Goal: Information Seeking & Learning: Check status

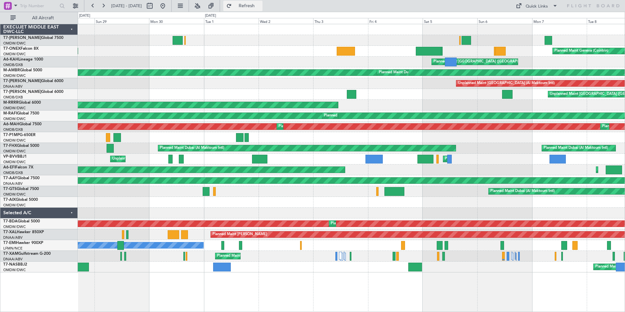
click at [246, 5] on button "Refresh" at bounding box center [242, 6] width 39 height 10
click at [168, 6] on button at bounding box center [162, 6] width 10 height 10
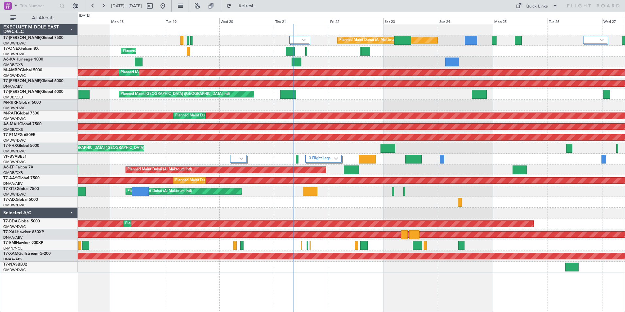
click at [328, 283] on div "Planned Maint Dubai (Al Maktoum Intl) Planned Maint Geneva ([GEOGRAPHIC_DATA]) …" at bounding box center [351, 168] width 547 height 288
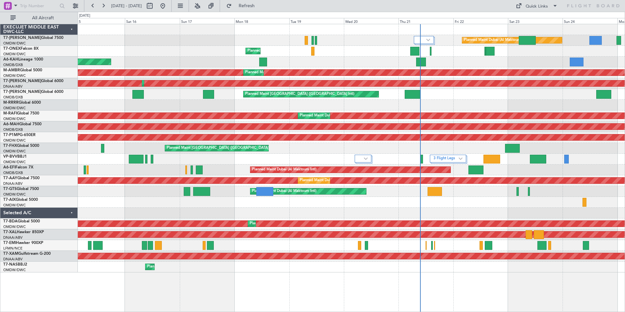
click at [194, 282] on div "Planned Maint Dubai (Al Maktoum Intl) Planned Maint Geneva ([GEOGRAPHIC_DATA]) …" at bounding box center [351, 168] width 547 height 288
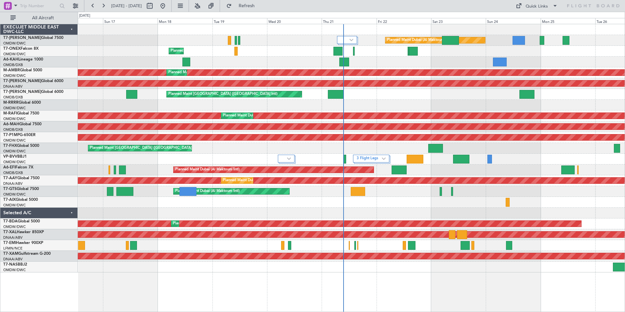
click at [275, 274] on div "Planned Maint Dubai (Al Maktoum Intl) Planned Maint Geneva ([GEOGRAPHIC_DATA]) …" at bounding box center [351, 168] width 547 height 288
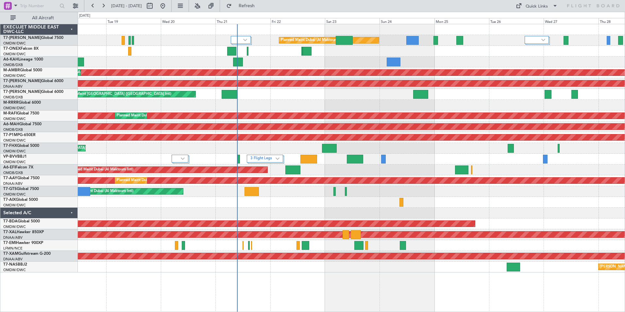
click at [404, 296] on div "Planned Maint Dubai (Al Maktoum Intl) Planned Maint Geneva ([GEOGRAPHIC_DATA]) …" at bounding box center [351, 168] width 547 height 288
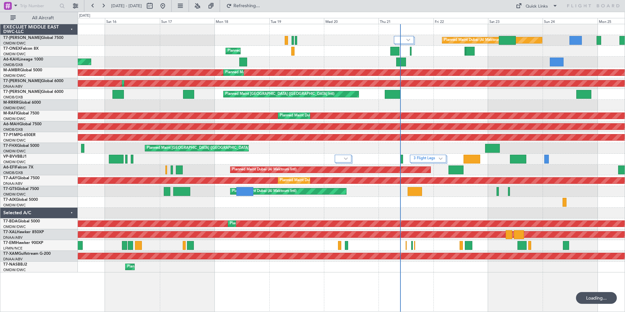
click at [493, 288] on div "Planned Maint Dubai (Al Maktoum Intl) Planned Maint Geneva ([GEOGRAPHIC_DATA]) …" at bounding box center [351, 168] width 547 height 288
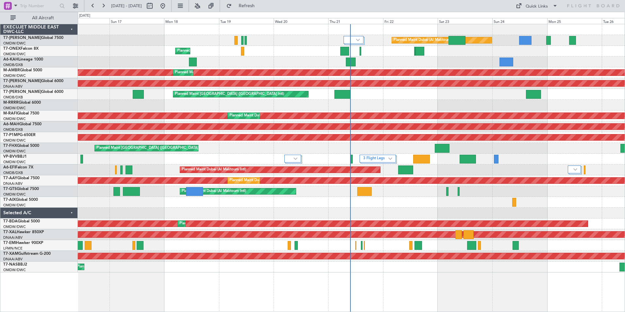
click at [378, 276] on div "Planned Maint Dubai (Al Maktoum Intl) Planned Maint Geneva ([GEOGRAPHIC_DATA]) …" at bounding box center [351, 168] width 547 height 288
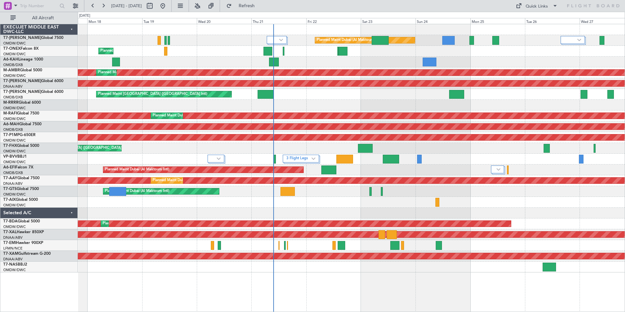
click at [467, 272] on div "Planned Maint Dubai (Al Maktoum Intl) Planned Maint Geneva ([GEOGRAPHIC_DATA]) …" at bounding box center [351, 168] width 547 height 288
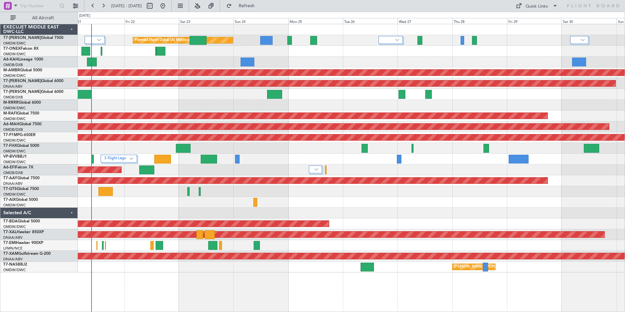
click at [296, 281] on div "Planned Maint Dubai (Al Maktoum Intl) Planned Maint [GEOGRAPHIC_DATA] (Al Makto…" at bounding box center [351, 168] width 547 height 288
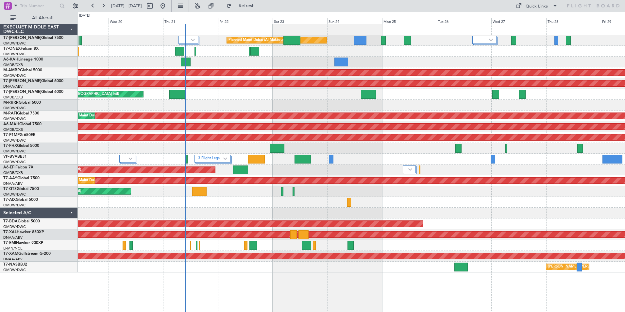
click at [425, 292] on div "Planned Maint Dubai (Al Maktoum Intl) Planned Maint Geneva ([GEOGRAPHIC_DATA]) …" at bounding box center [351, 168] width 547 height 288
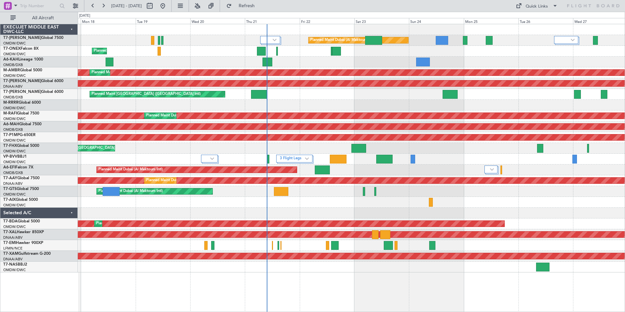
click at [391, 281] on div "Planned Maint Dubai (Al Maktoum Intl) Planned Maint Geneva ([GEOGRAPHIC_DATA]) …" at bounding box center [351, 168] width 547 height 288
